Goal: Task Accomplishment & Management: Manage account settings

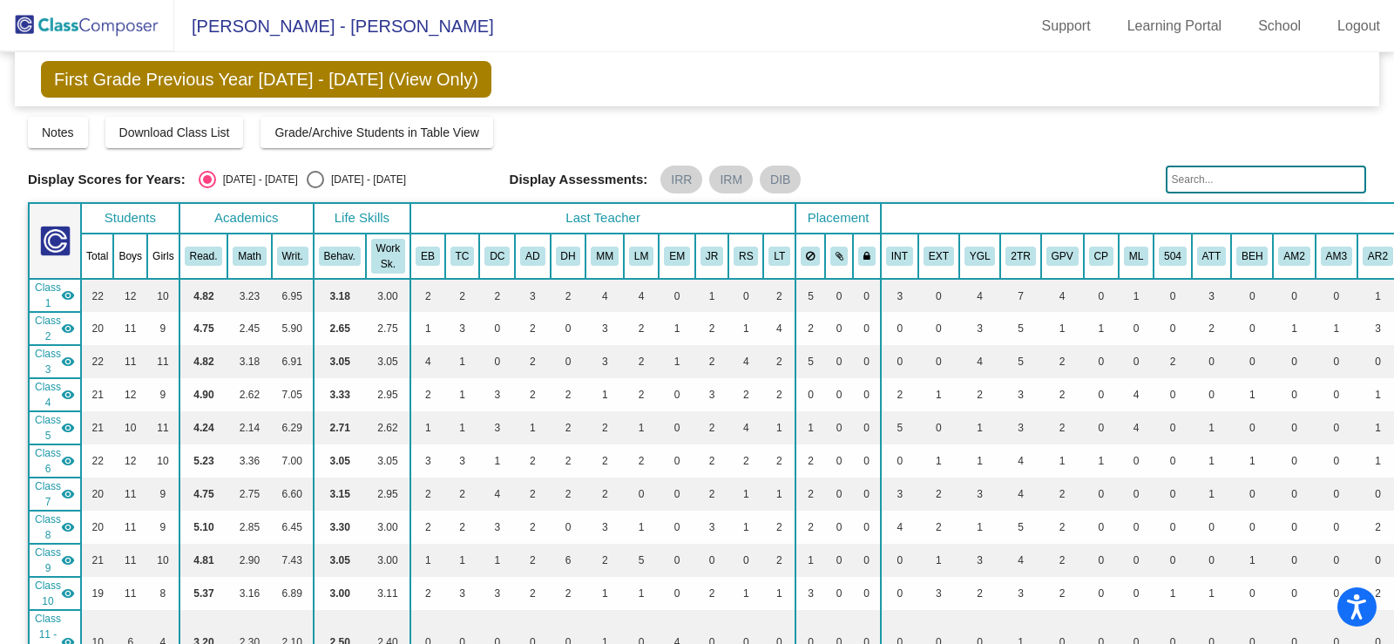
click at [307, 174] on div "Select an option" at bounding box center [315, 179] width 17 height 17
click at [314, 188] on input "[DATE] - [DATE]" at bounding box center [314, 188] width 1 height 1
radio input "true"
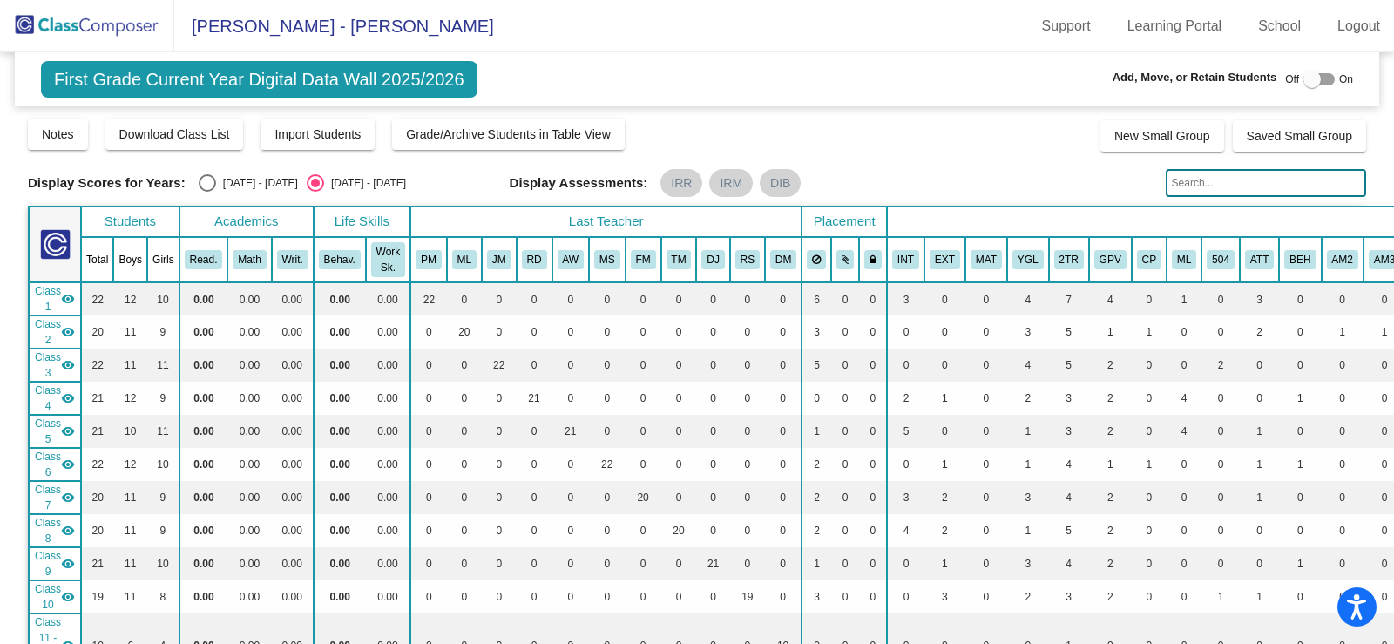
click at [1315, 81] on div at bounding box center [1318, 79] width 31 height 12
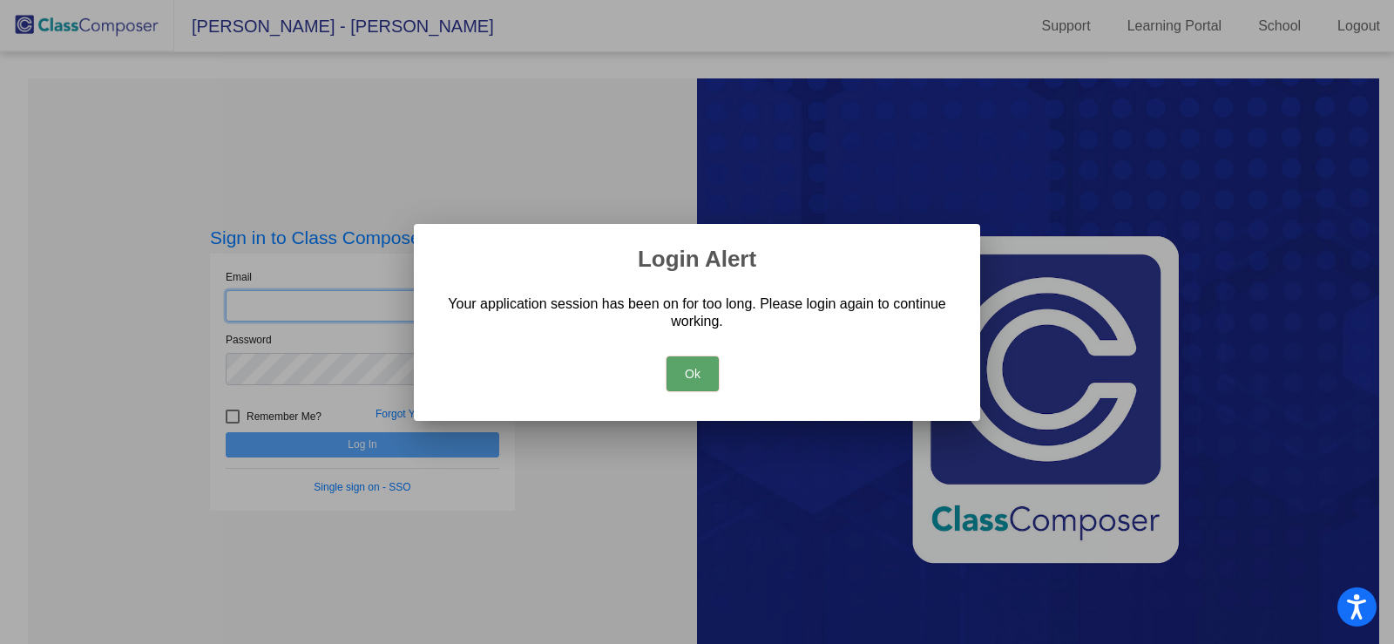
type input "[EMAIL_ADDRESS][DOMAIN_NAME]"
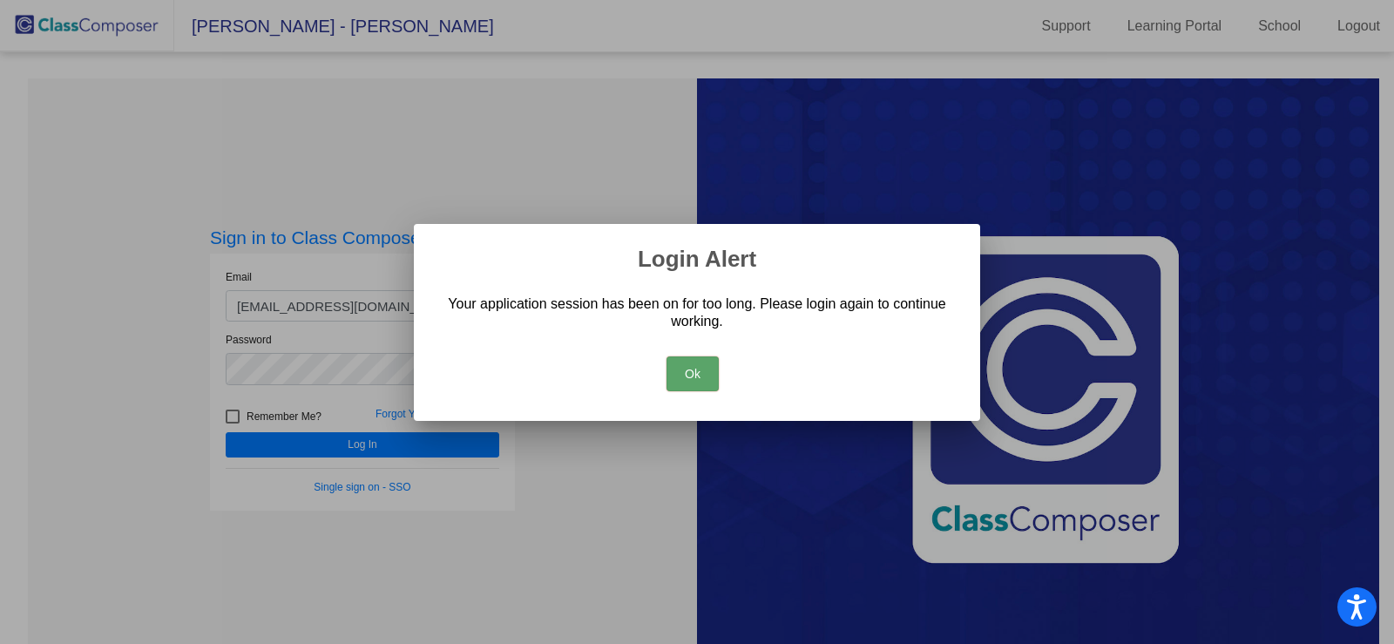
click at [685, 366] on button "Ok" at bounding box center [692, 373] width 52 height 35
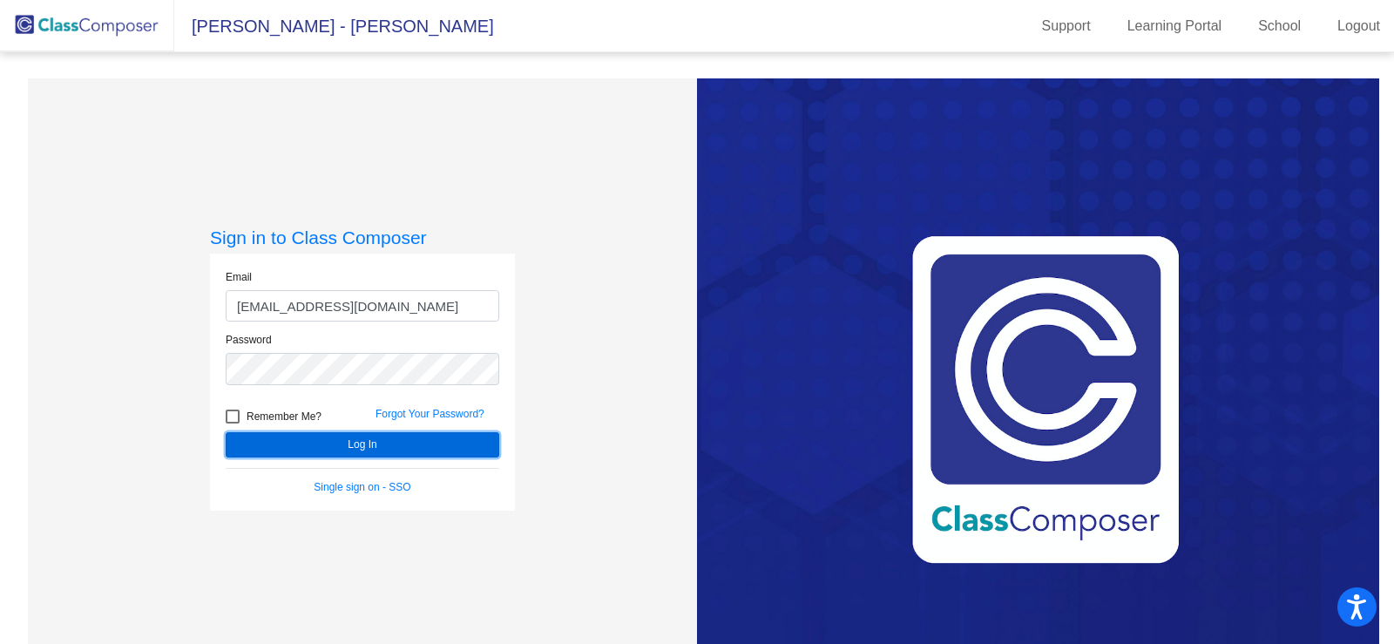
click at [366, 445] on button "Log In" at bounding box center [362, 444] width 273 height 25
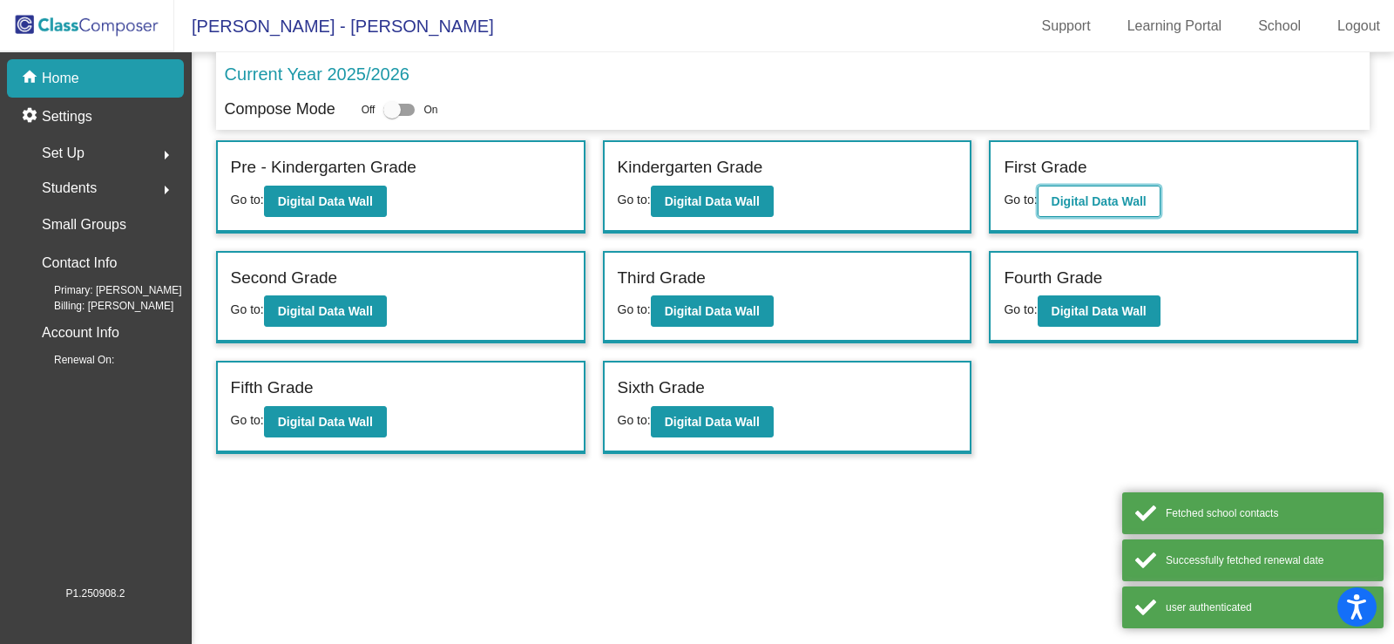
click at [1070, 202] on b "Digital Data Wall" at bounding box center [1098, 201] width 95 height 14
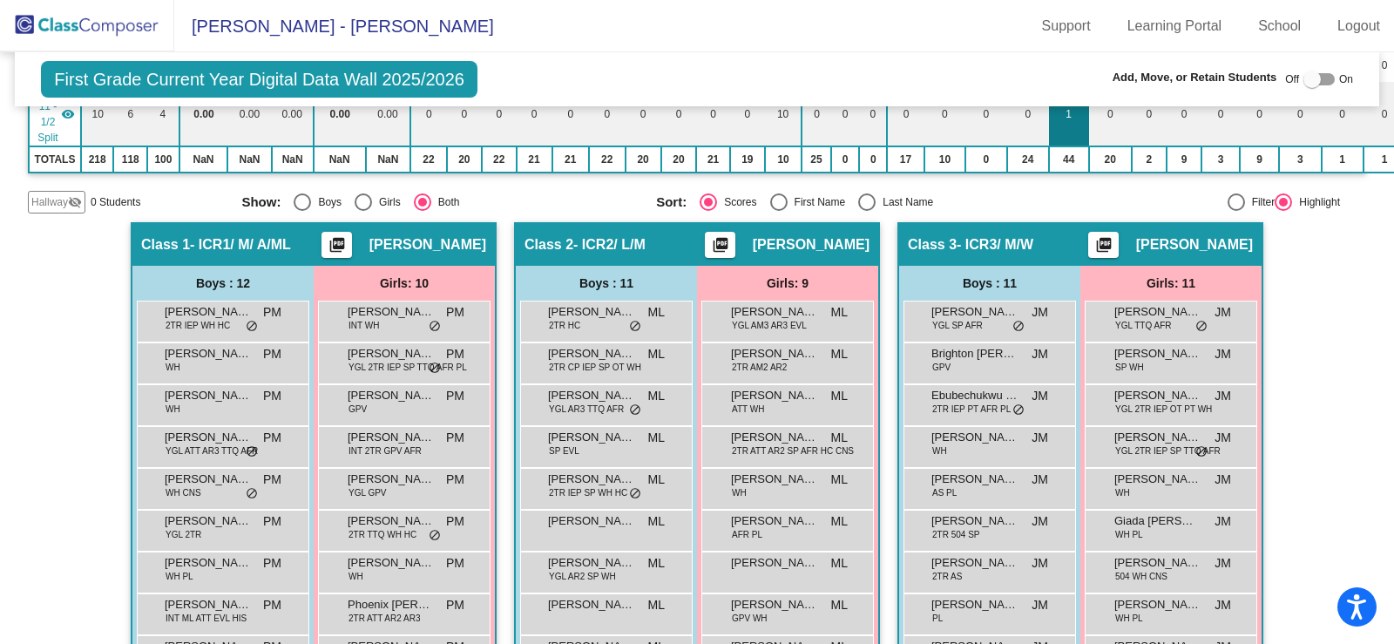
scroll to position [697, 0]
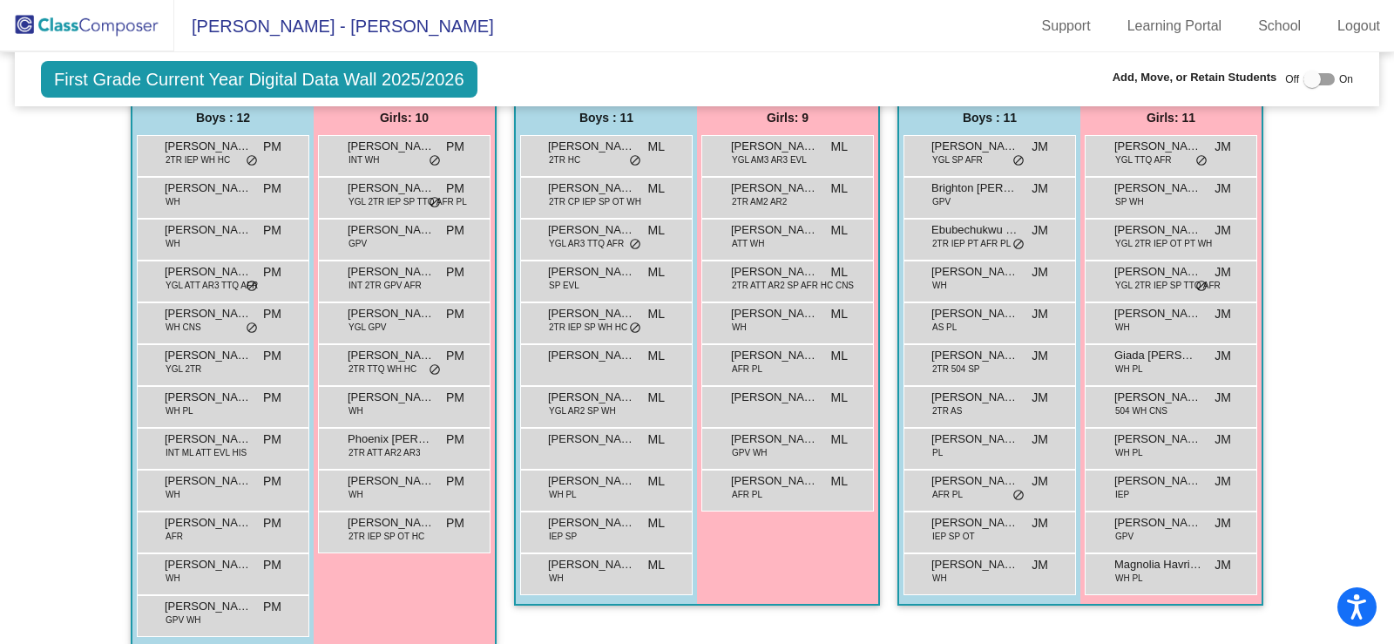
drag, startPoint x: 623, startPoint y: 577, endPoint x: 640, endPoint y: 613, distance: 40.5
click at [640, 613] on app-classroom "Class 2 - ICR2/ L/M picture_as_pdf [PERSON_NAME] Add Student First Name Last Na…" at bounding box center [697, 340] width 366 height 566
click at [605, 569] on span "[PERSON_NAME]" at bounding box center [591, 564] width 87 height 17
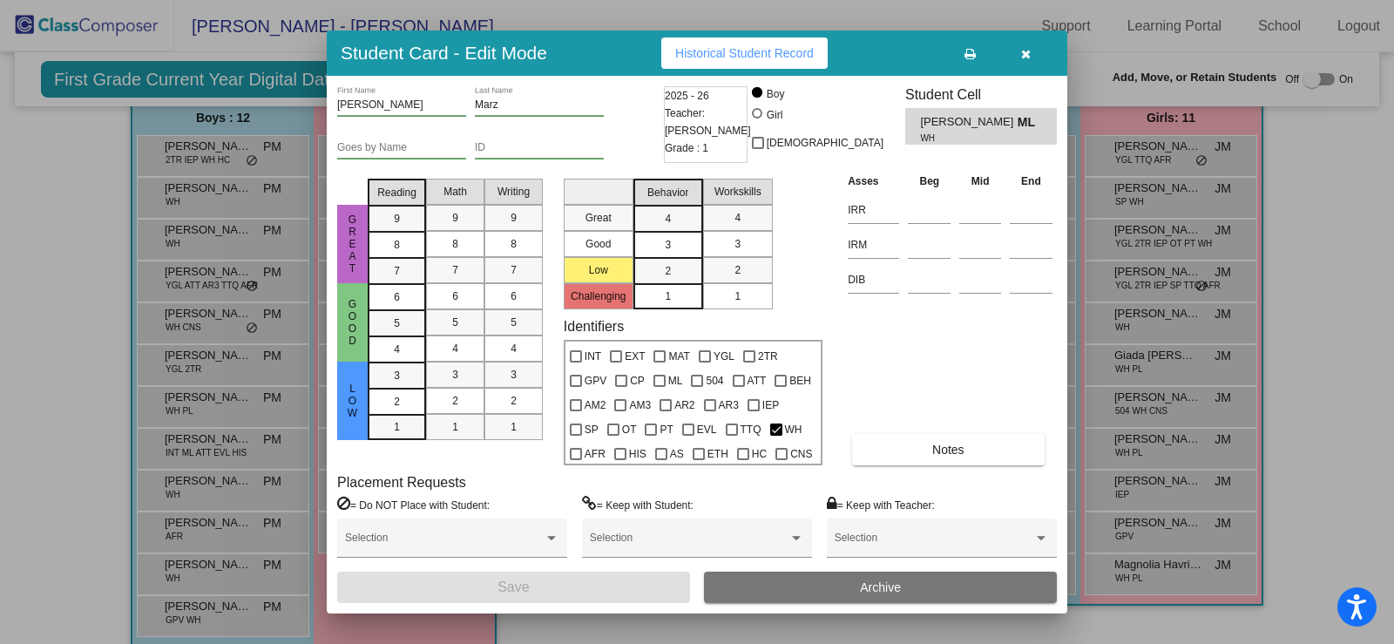
click at [1036, 62] on button "button" at bounding box center [1025, 52] width 56 height 31
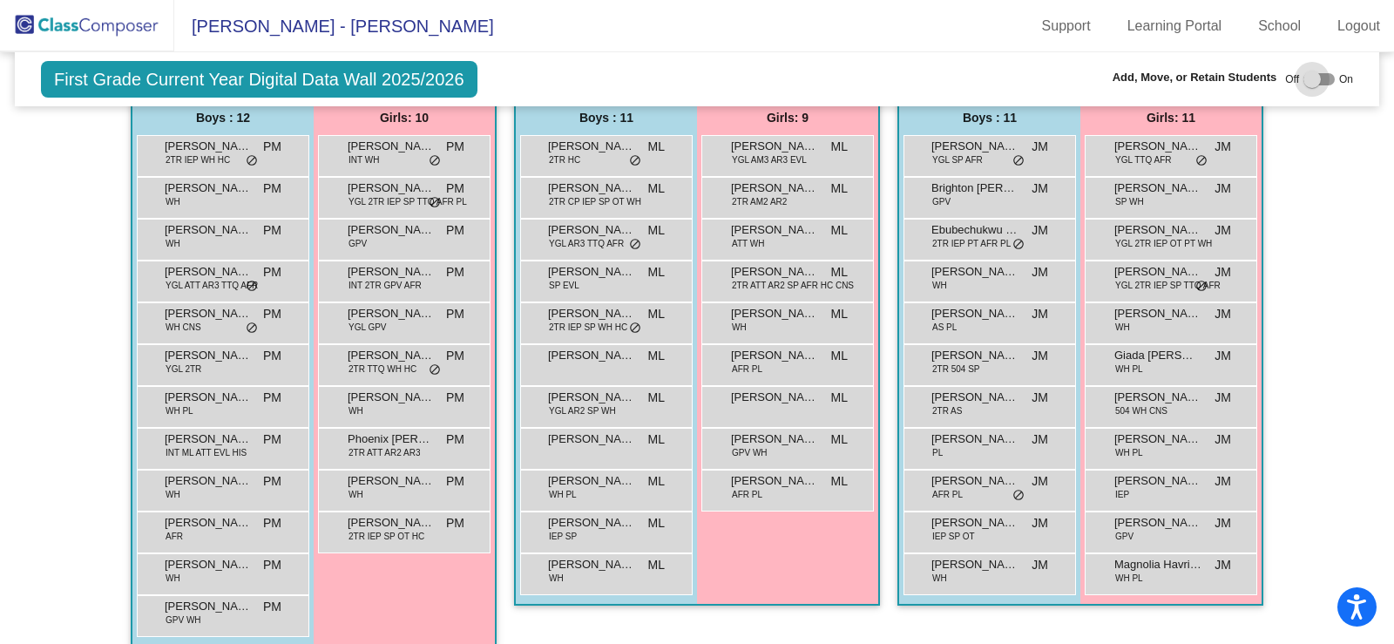
click at [1320, 77] on div at bounding box center [1318, 79] width 31 height 12
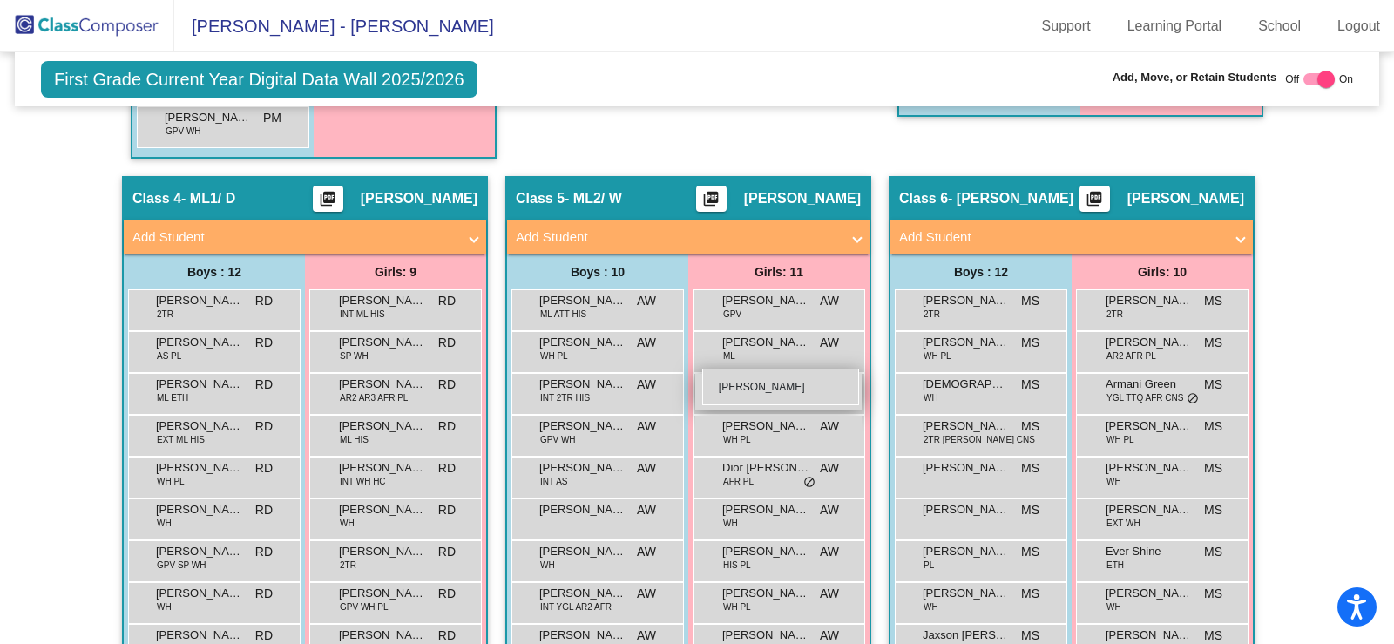
scroll to position [1219, 0]
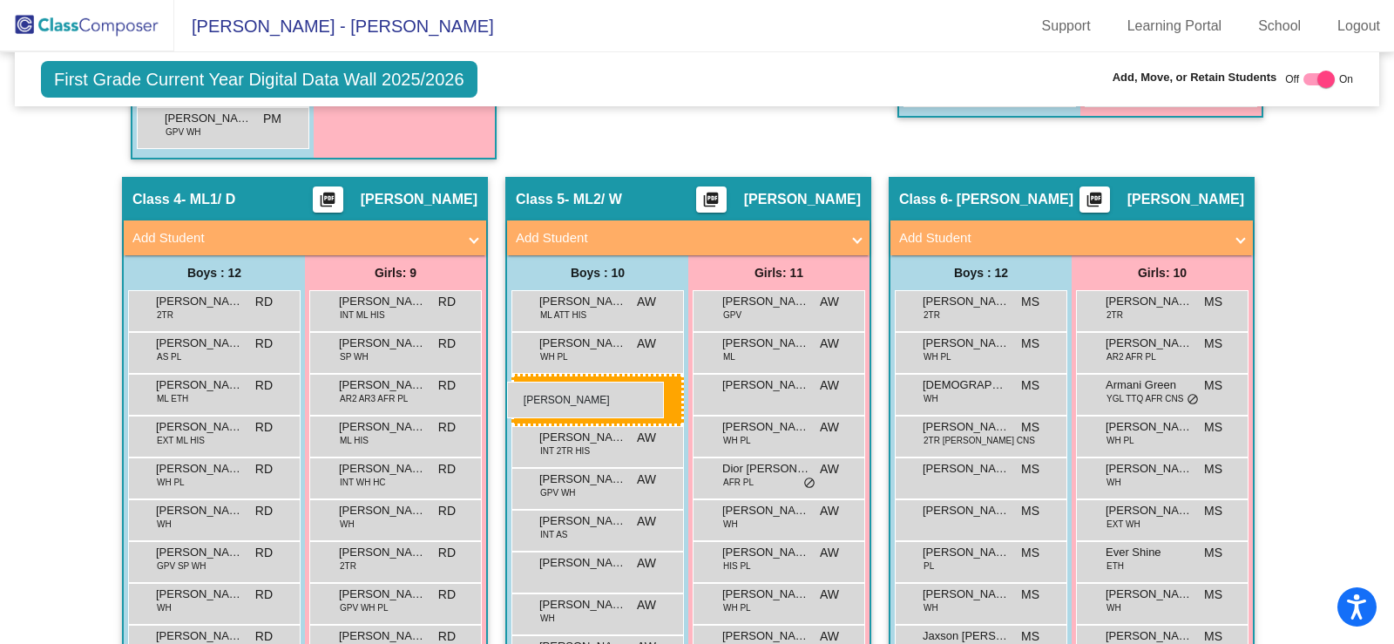
drag, startPoint x: 604, startPoint y: 261, endPoint x: 507, endPoint y: 381, distance: 154.3
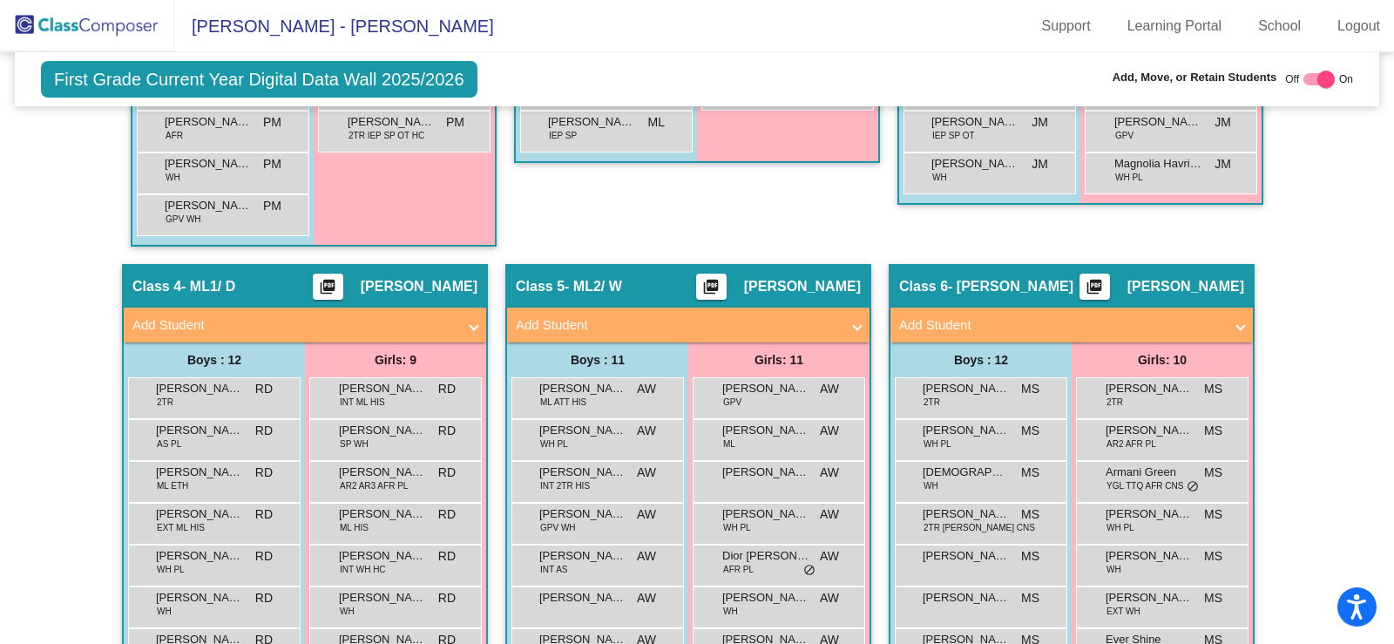
scroll to position [1045, 0]
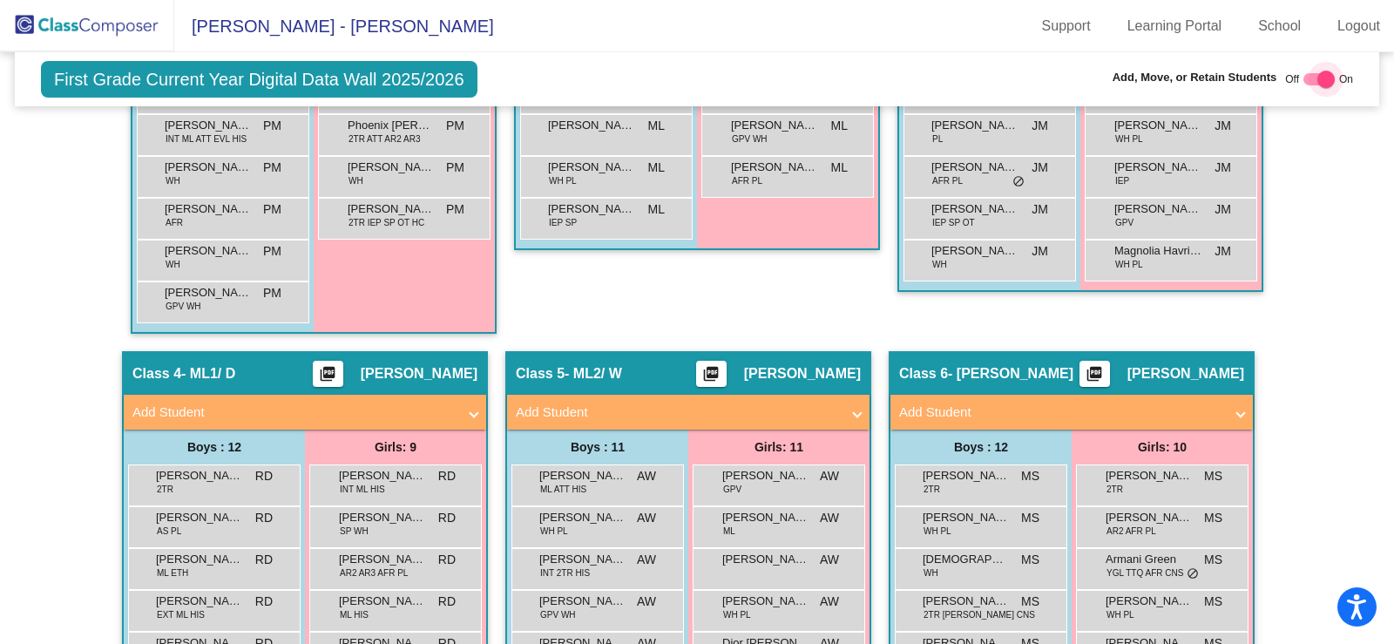
click at [1303, 78] on div at bounding box center [1318, 79] width 31 height 12
checkbox input "false"
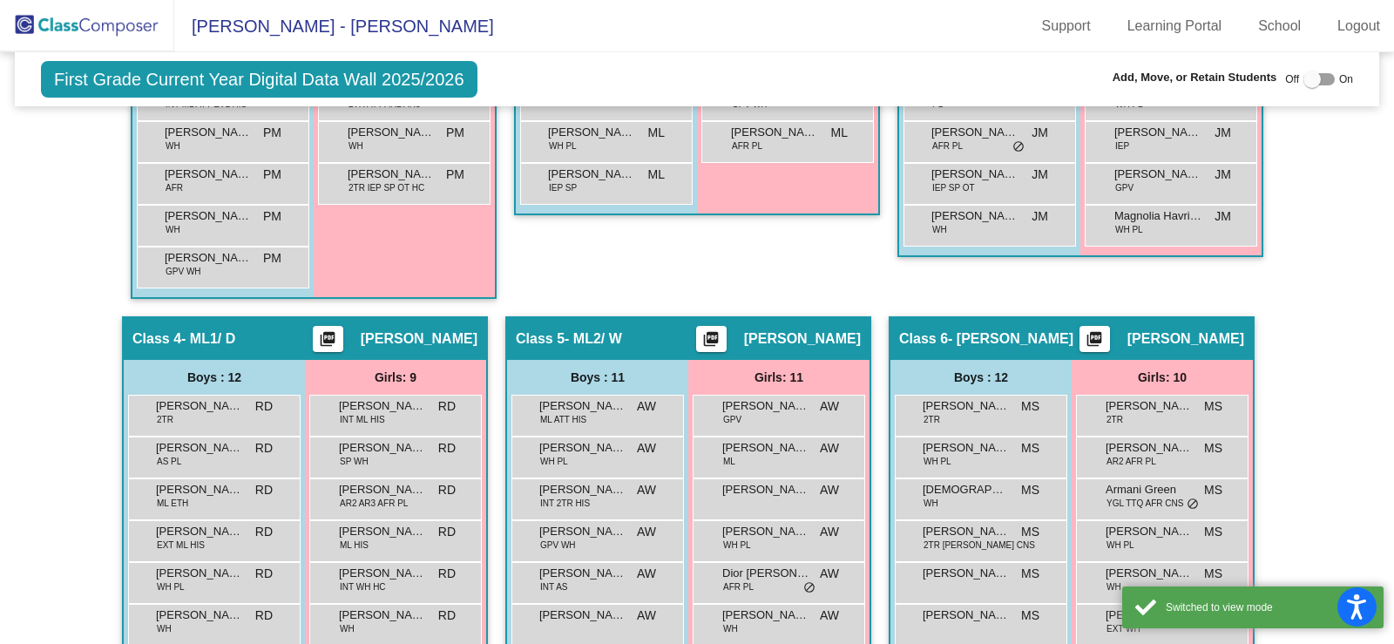
scroll to position [1010, 0]
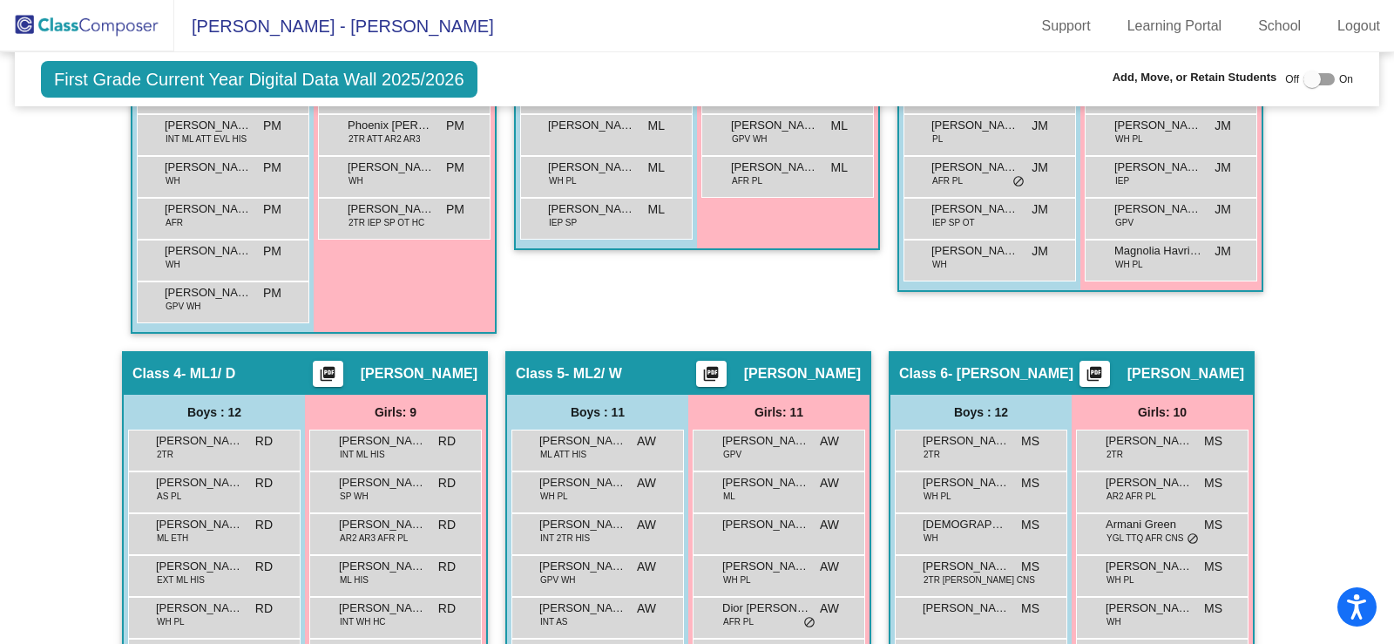
click at [71, 24] on img at bounding box center [87, 25] width 174 height 51
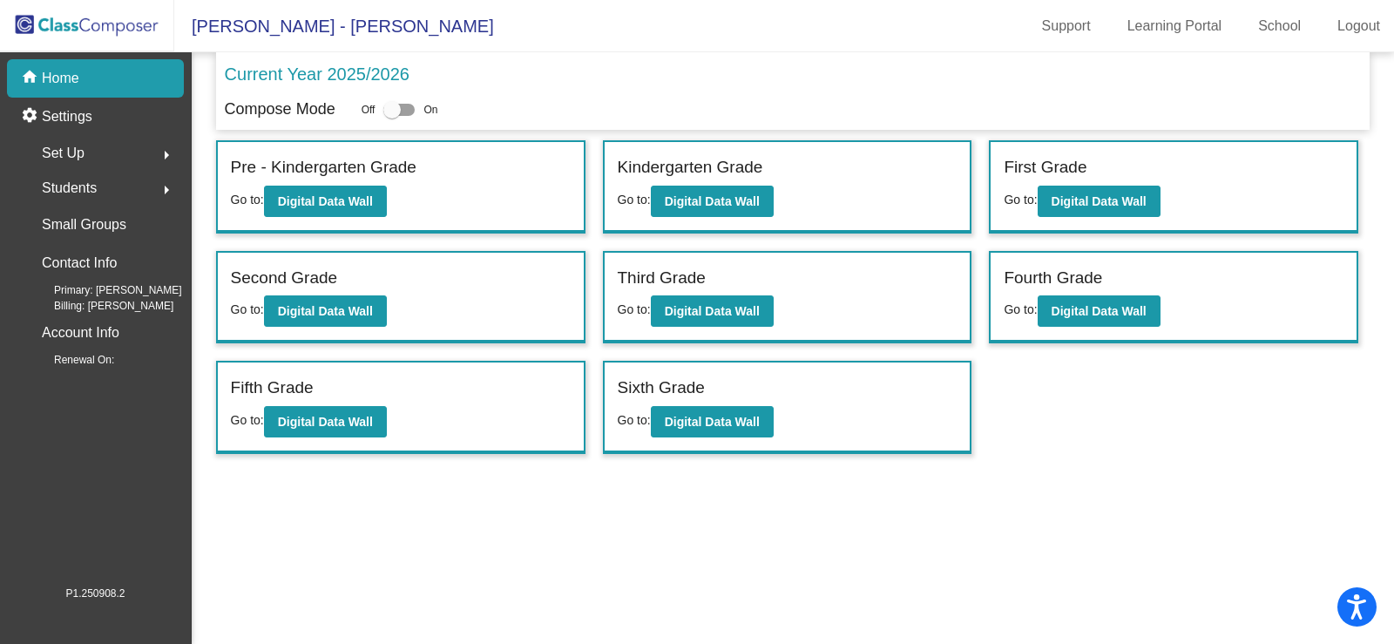
click at [84, 147] on span "Set Up" at bounding box center [63, 153] width 43 height 24
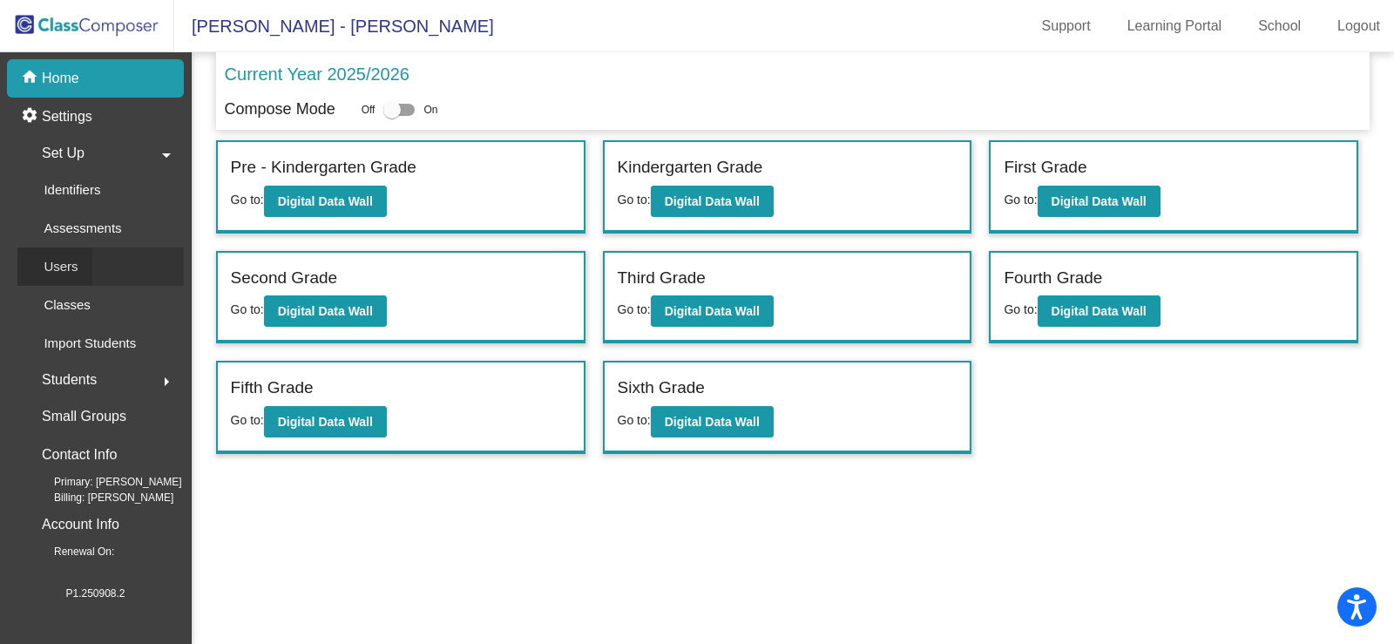
click at [54, 266] on p "Users" at bounding box center [61, 266] width 34 height 21
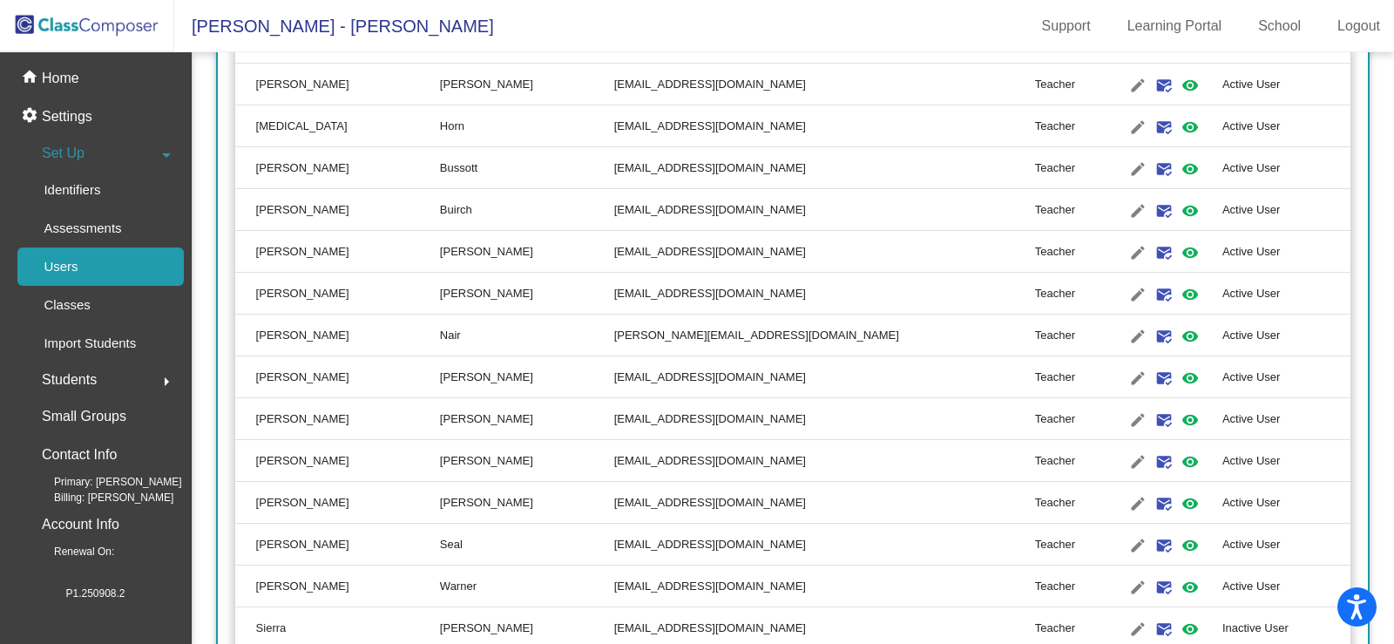
scroll to position [1015, 0]
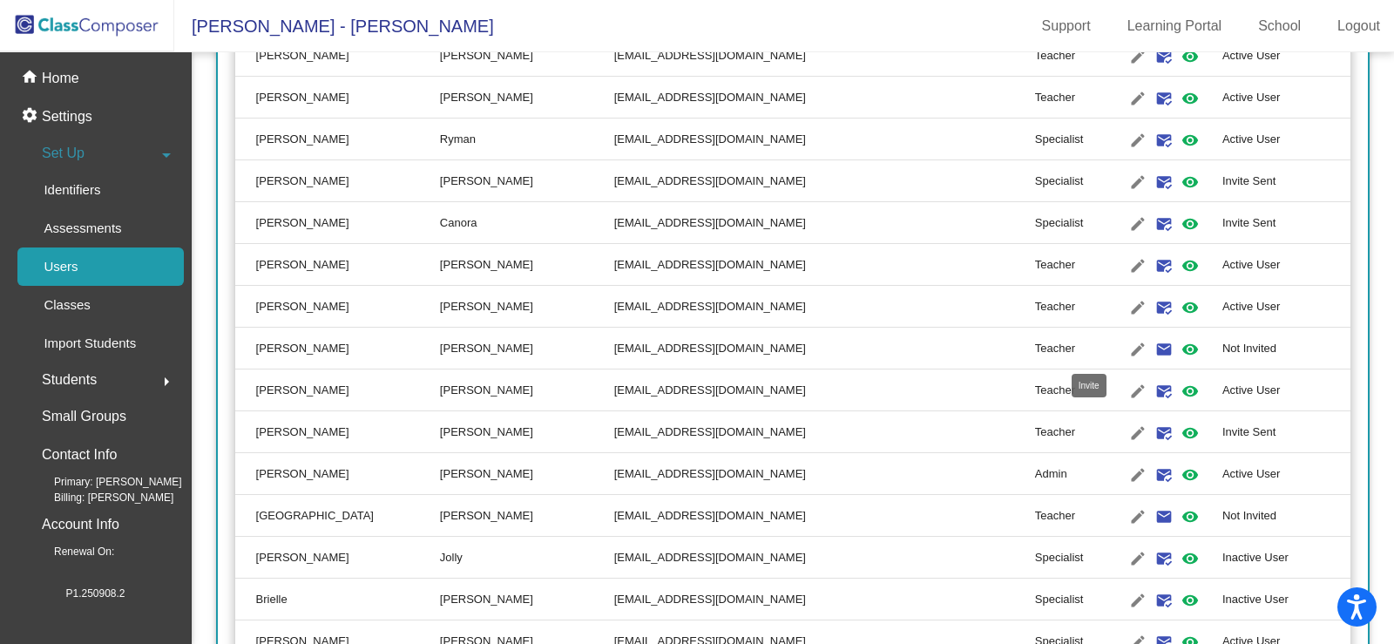
click at [1153, 351] on mat-icon "email" at bounding box center [1163, 349] width 21 height 21
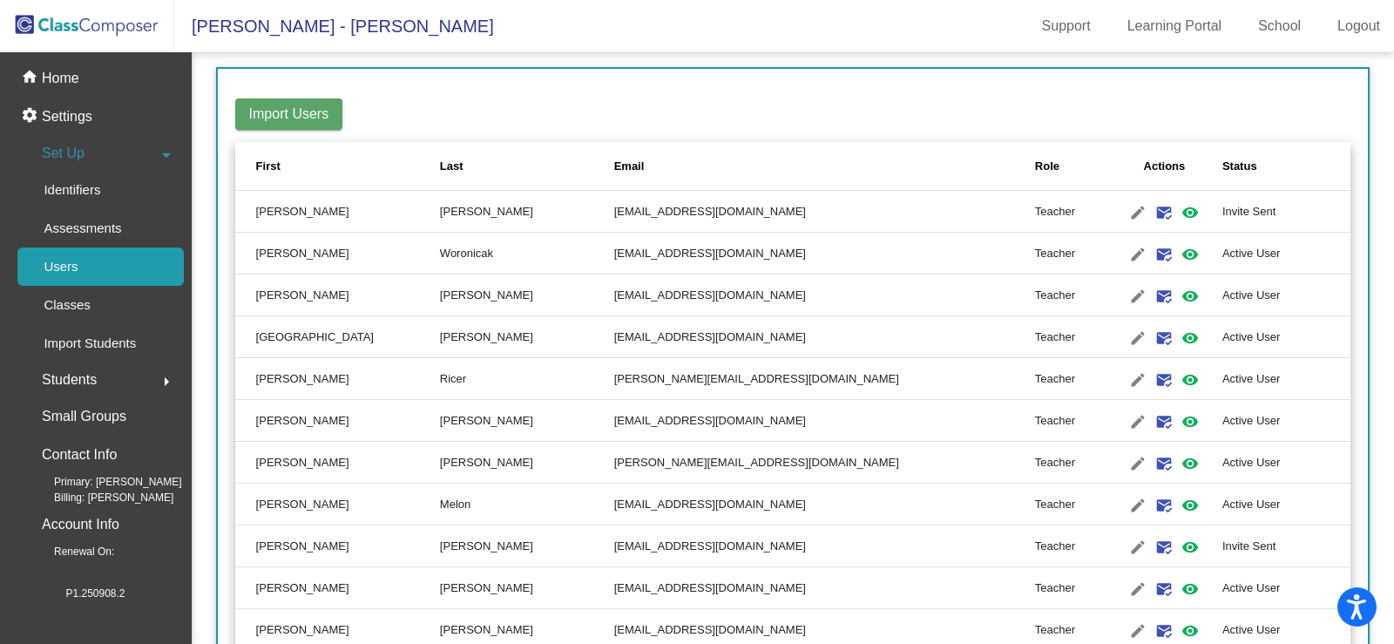
scroll to position [231, 0]
